Goal: Information Seeking & Learning: Learn about a topic

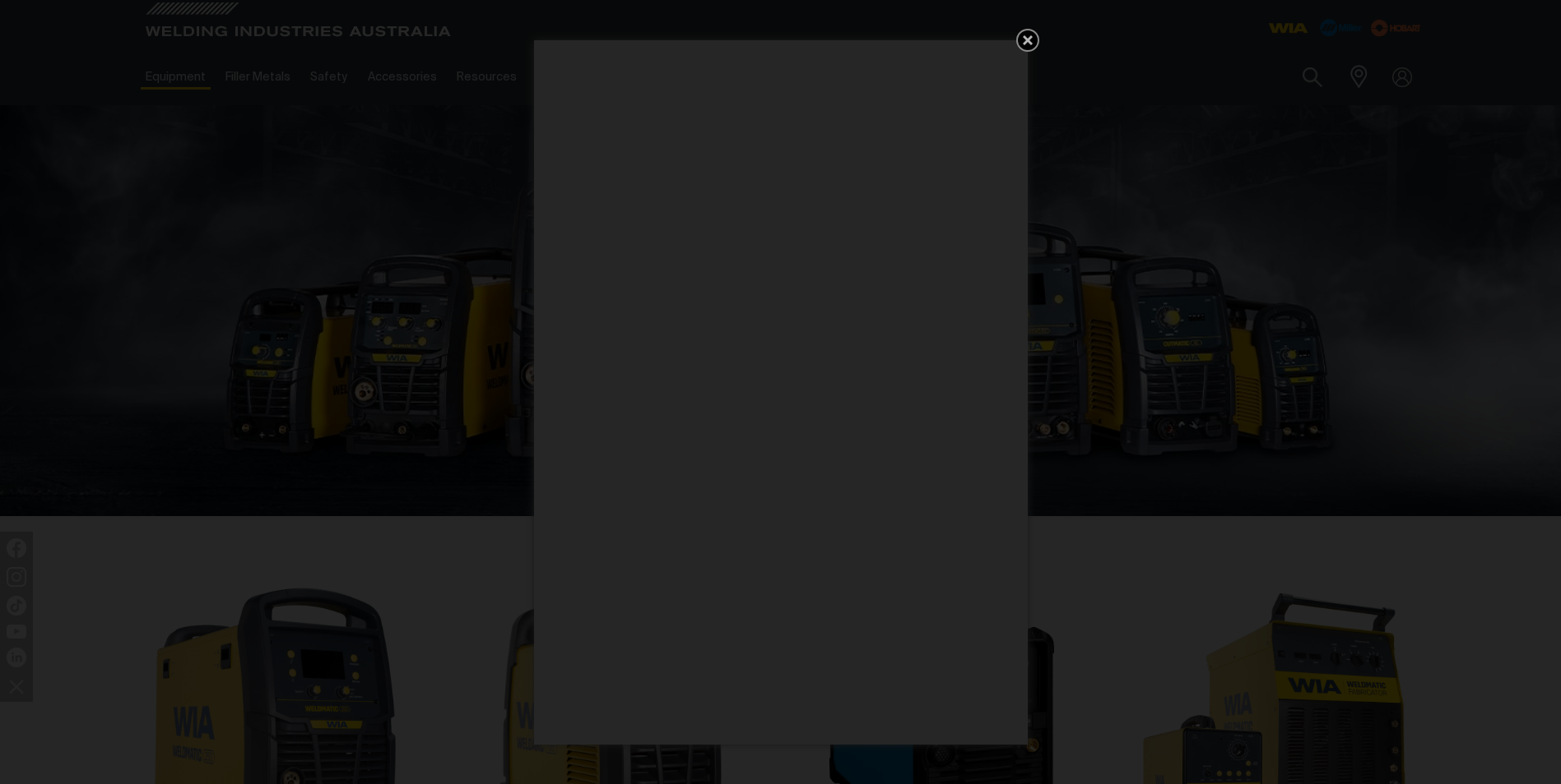
click at [1027, 35] on icon "Get 5 WIA Welding Guides Free!" at bounding box center [1028, 41] width 20 height 20
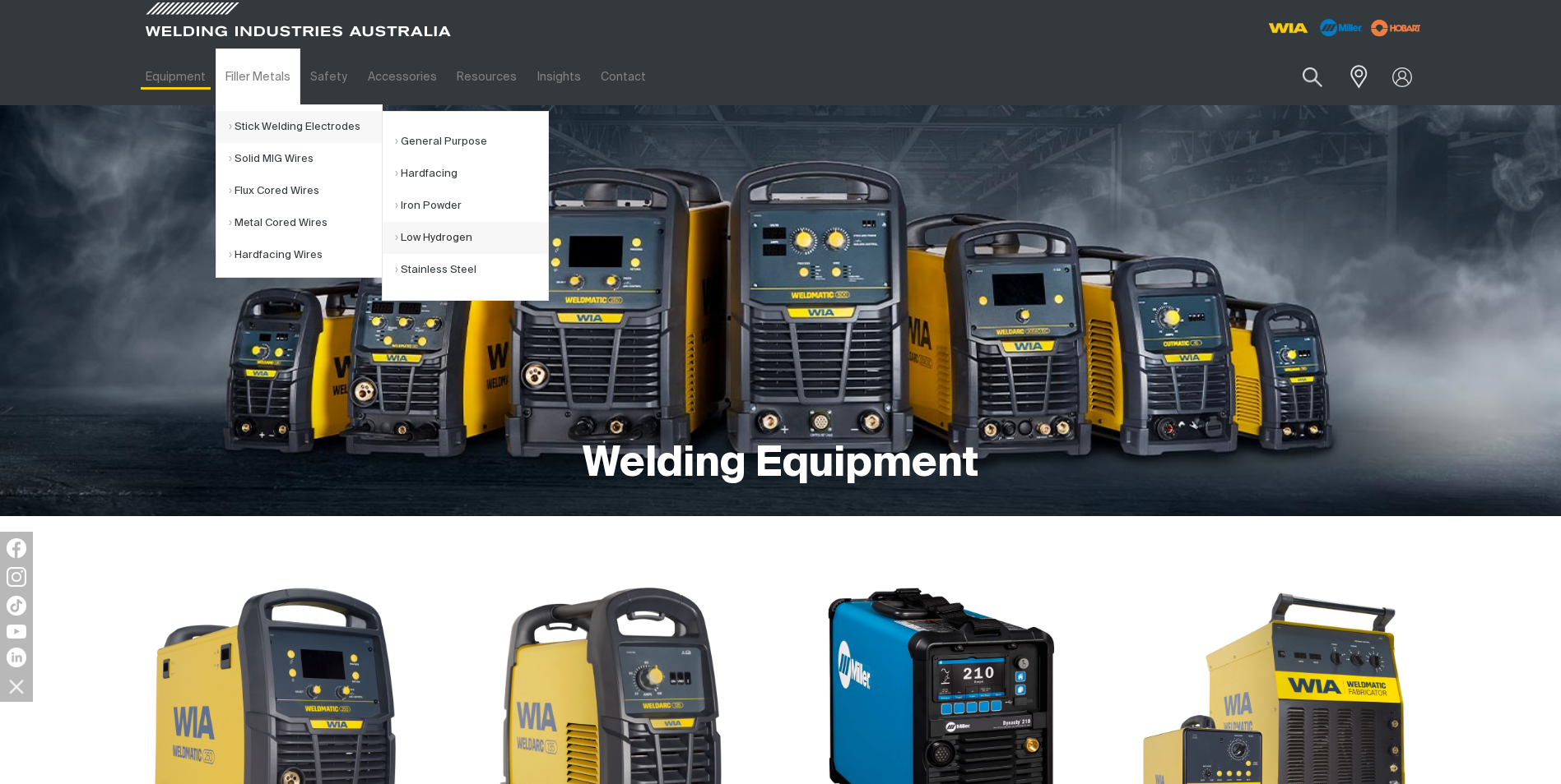
click at [446, 236] on link "Low Hydrogen" at bounding box center [471, 238] width 154 height 32
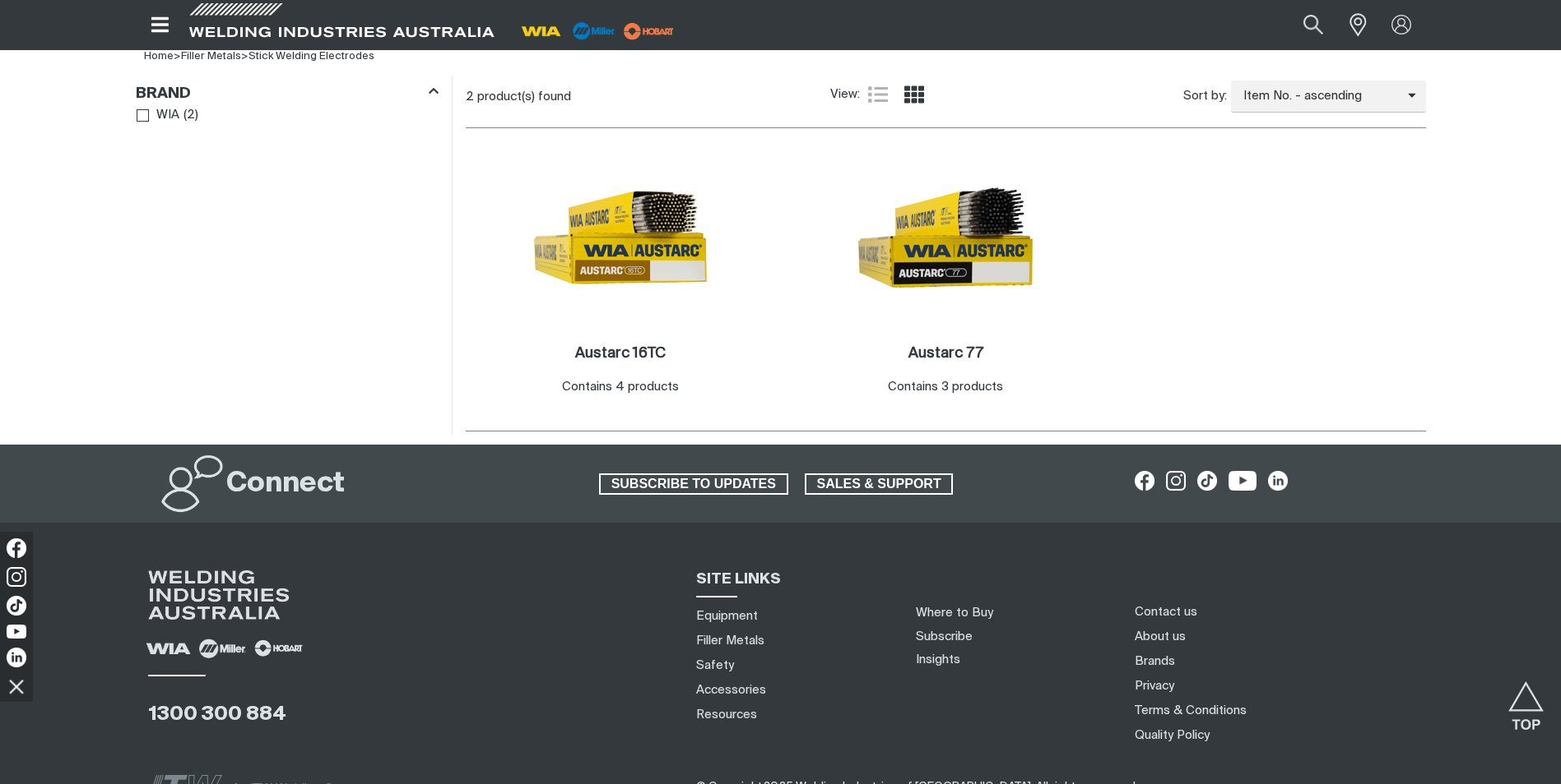
scroll to position [493, 0]
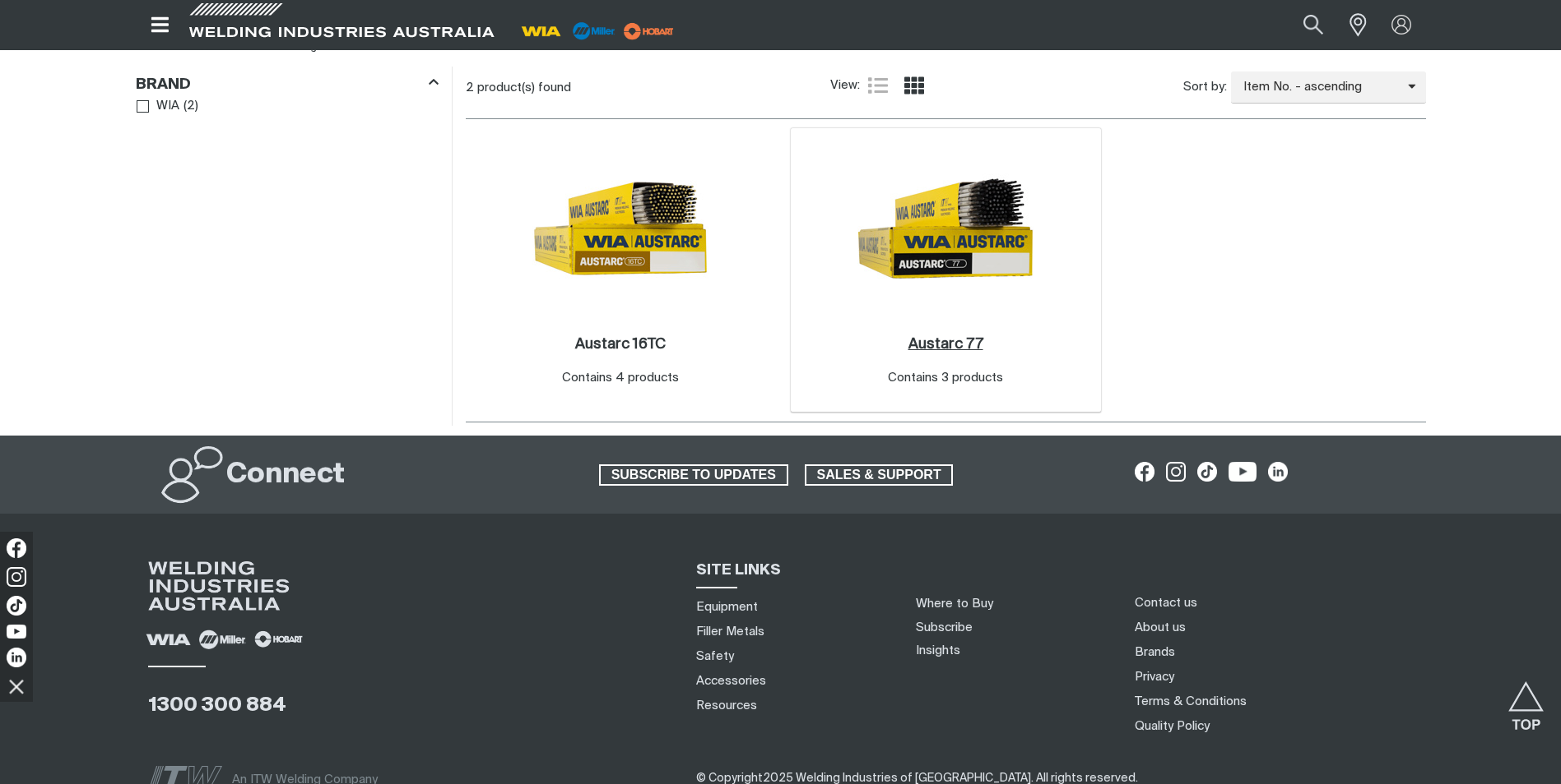
click at [953, 341] on h2 "Austarc 77 ." at bounding box center [945, 344] width 75 height 15
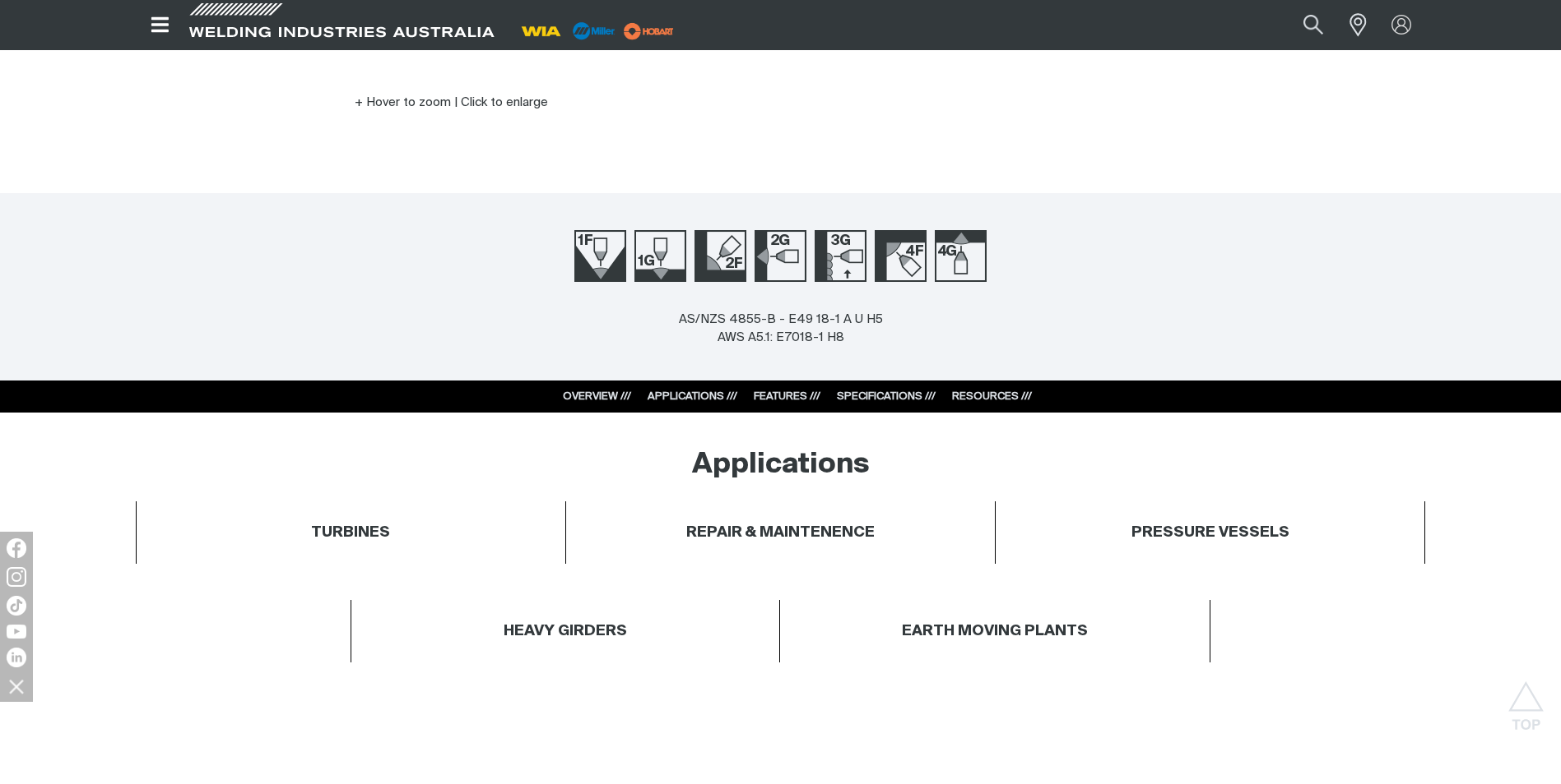
scroll to position [411, 0]
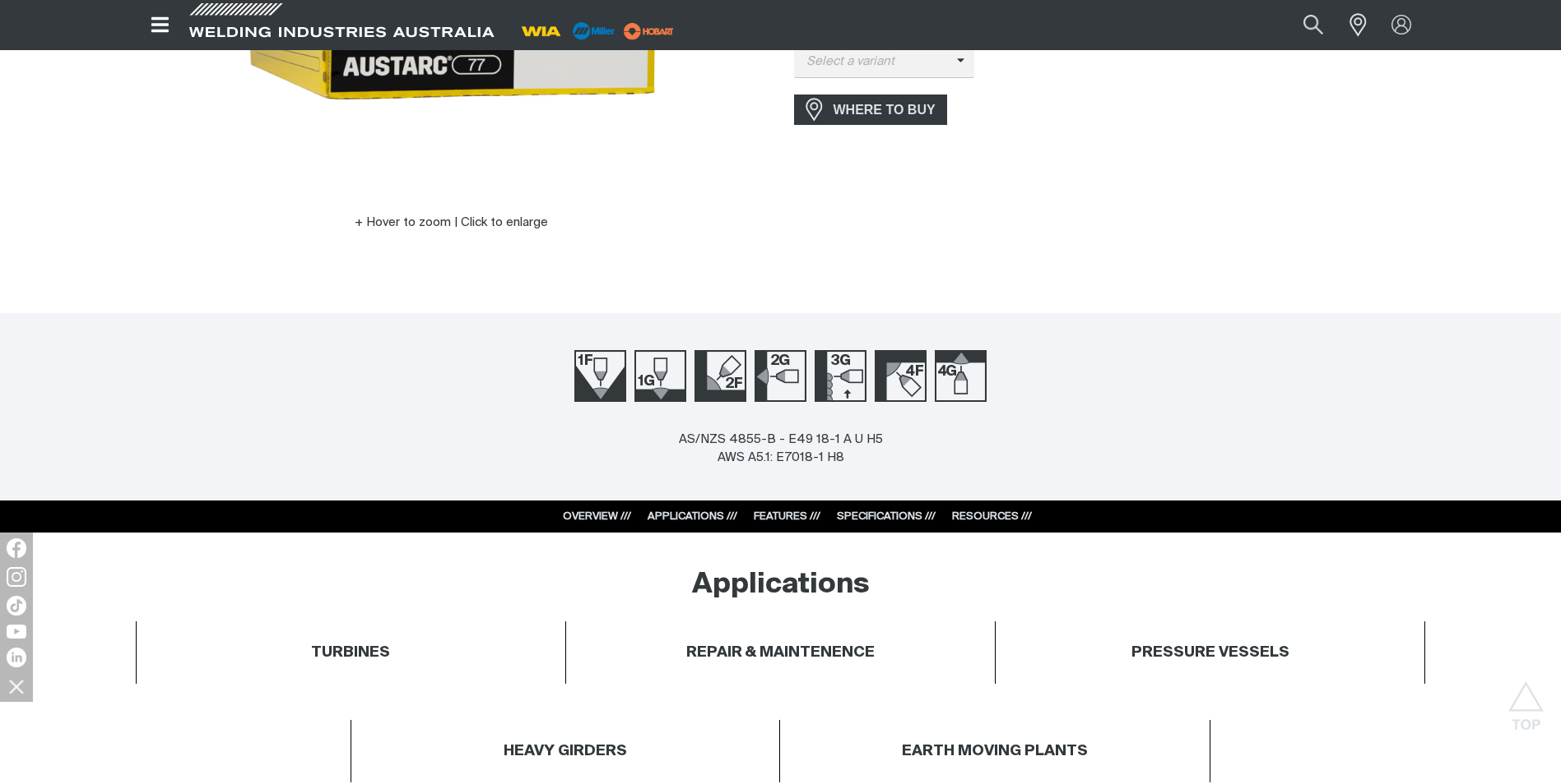
click at [876, 515] on link "SPECIFICATIONS ///" at bounding box center [885, 516] width 99 height 11
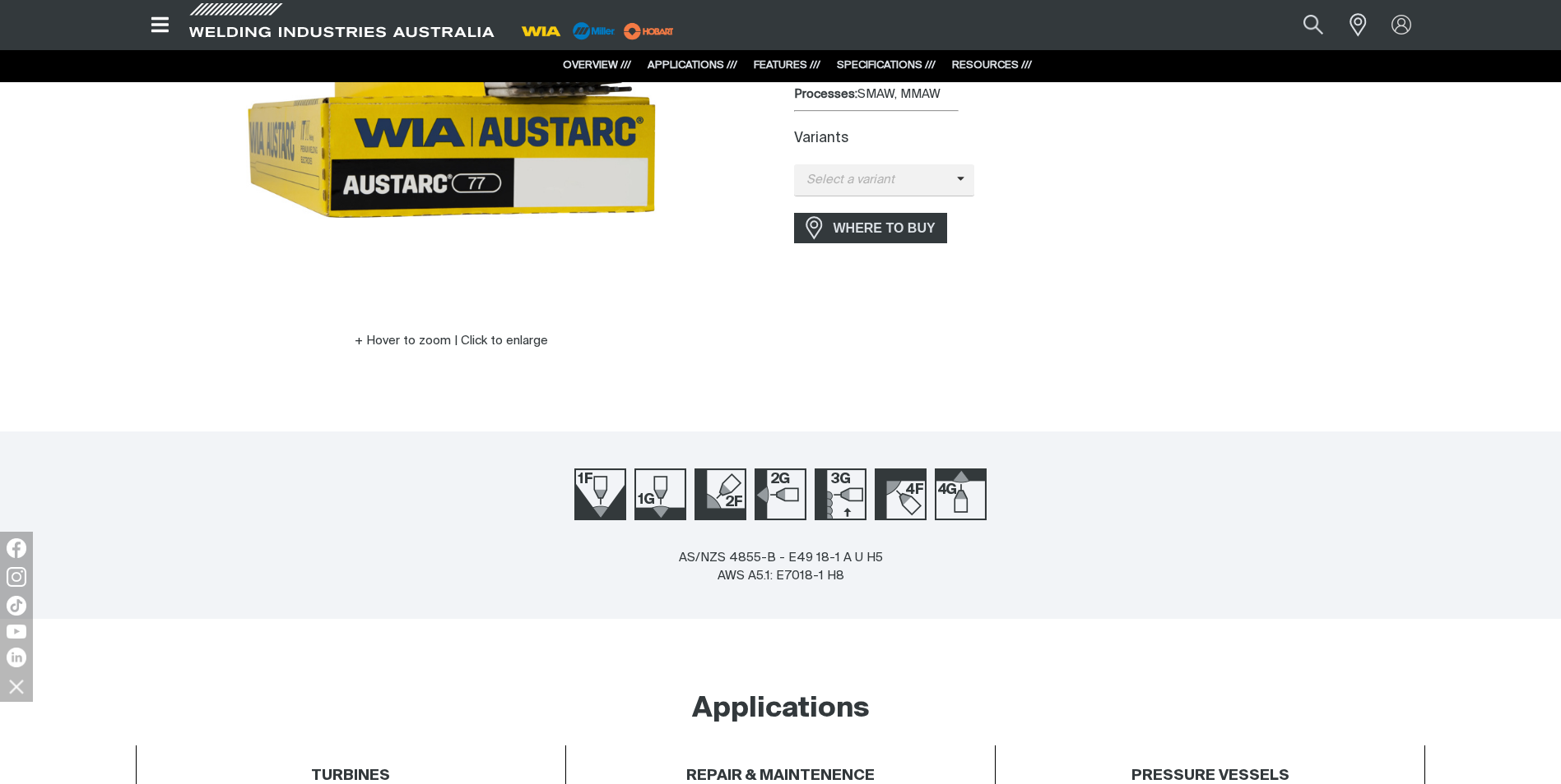
scroll to position [134, 0]
